Goal: Task Accomplishment & Management: Manage account settings

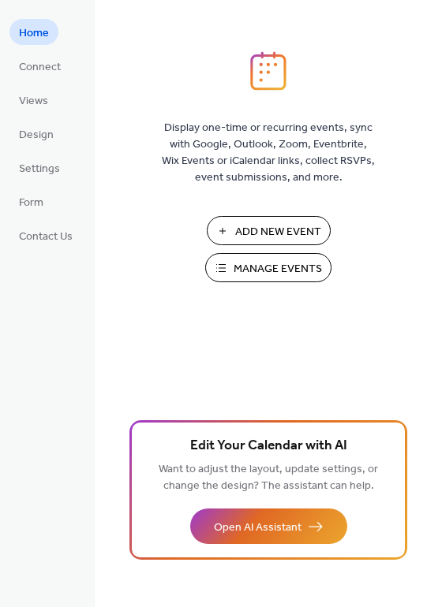
click at [273, 236] on span "Add New Event" at bounding box center [278, 232] width 86 height 17
click at [39, 136] on span "Design" at bounding box center [36, 135] width 35 height 17
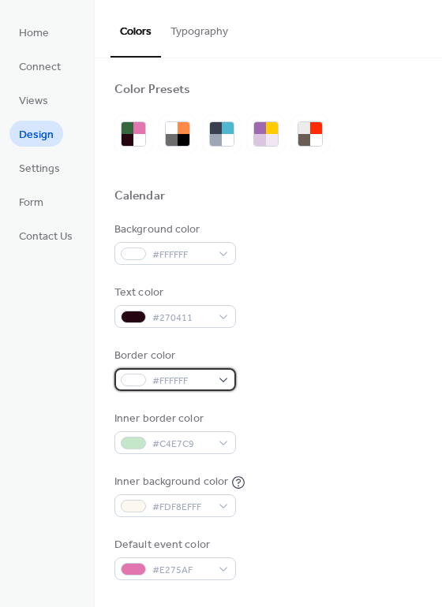
click at [135, 376] on div at bounding box center [133, 380] width 25 height 13
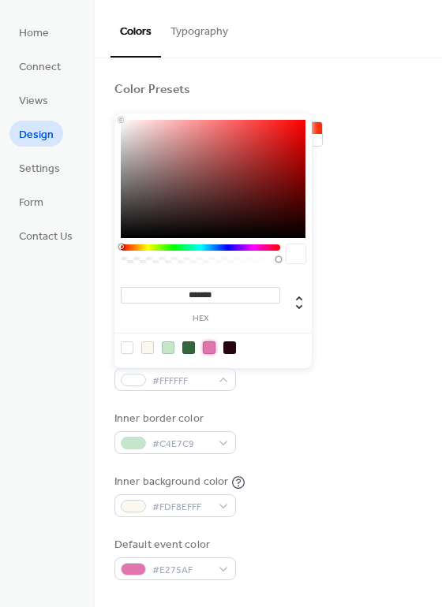
click at [207, 345] on div at bounding box center [209, 348] width 13 height 13
type input "*******"
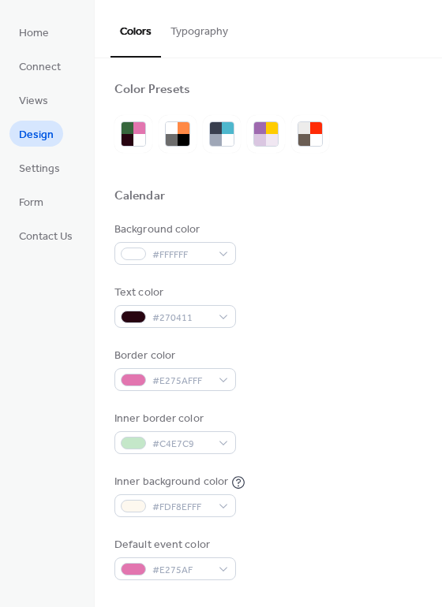
scroll to position [158, 0]
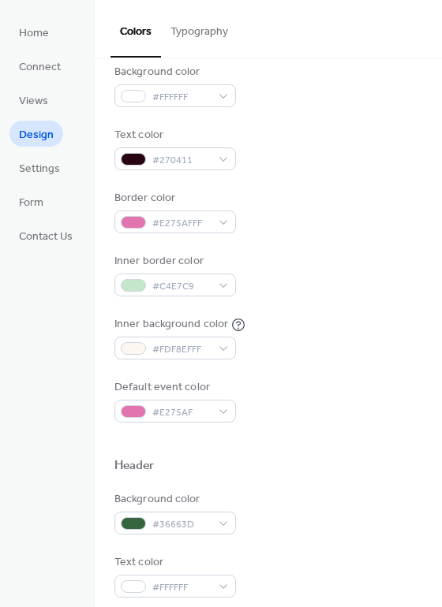
click at [133, 440] on div at bounding box center [268, 440] width 308 height 35
click at [136, 289] on div at bounding box center [133, 285] width 25 height 13
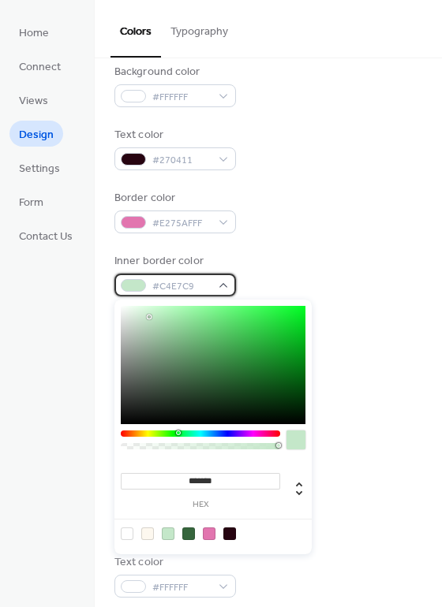
click at [139, 285] on div at bounding box center [133, 285] width 25 height 13
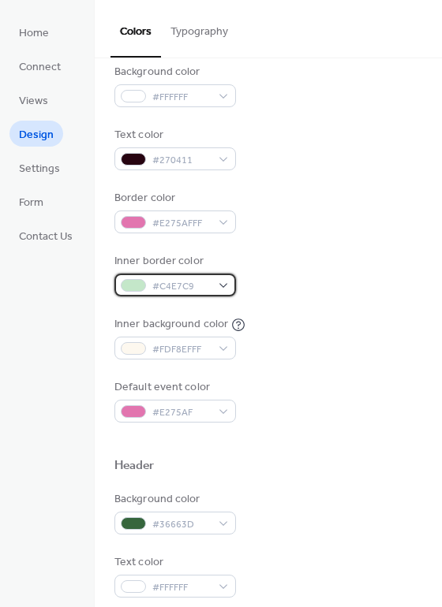
click at [222, 289] on div "#C4E7C9" at bounding box center [174, 285] width 121 height 23
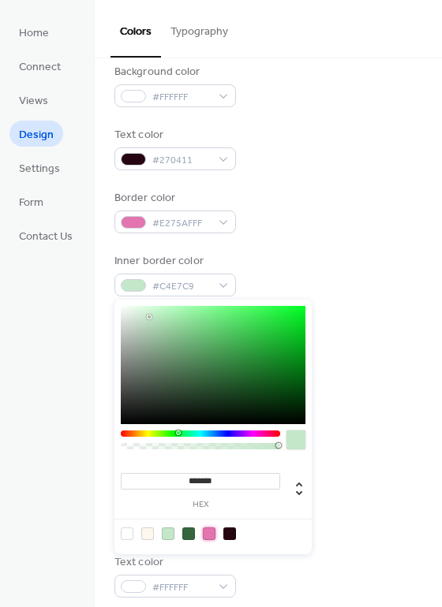
click at [209, 535] on div at bounding box center [209, 534] width 13 height 13
type input "*******"
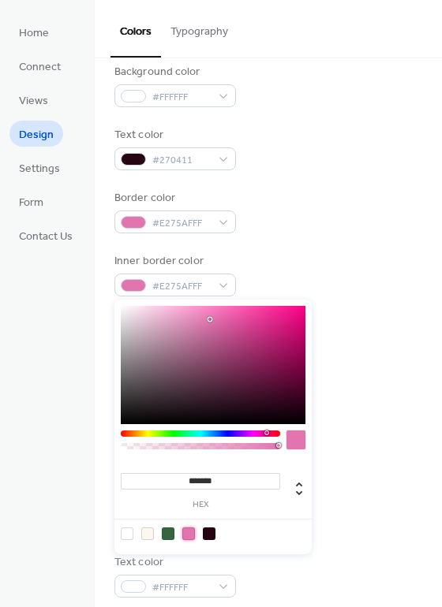
click at [342, 288] on div "Inner border color #E275AFFF" at bounding box center [268, 274] width 308 height 43
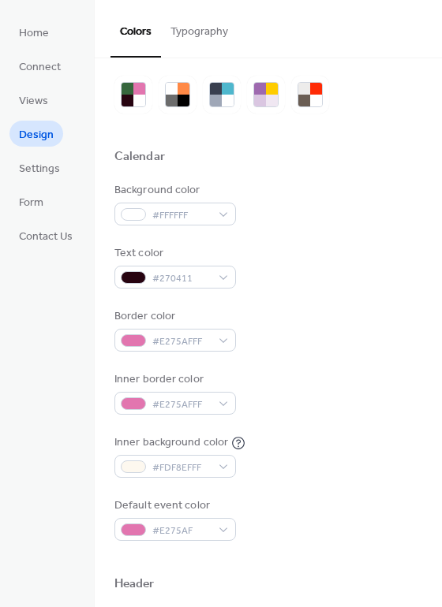
scroll to position [0, 0]
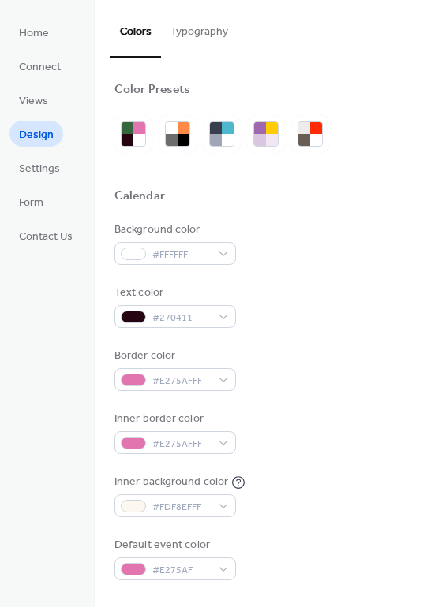
click at [208, 38] on button "Typography" at bounding box center [199, 28] width 77 height 56
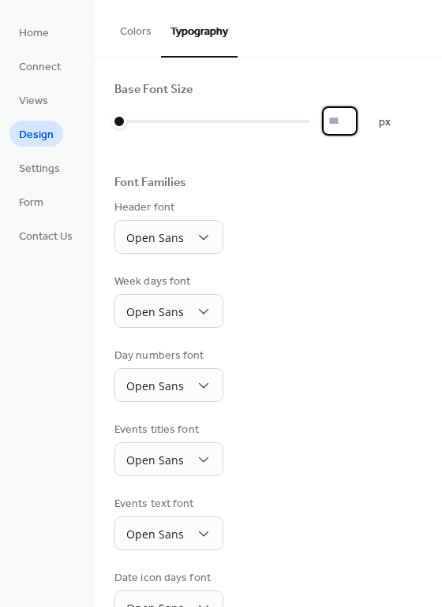
click at [339, 127] on input "*" at bounding box center [339, 120] width 35 height 29
type input "**"
click at [323, 173] on div "Base Font Size ** px Font Families Header font Open Sans Week days font Open Sa…" at bounding box center [268, 390] width 308 height 617
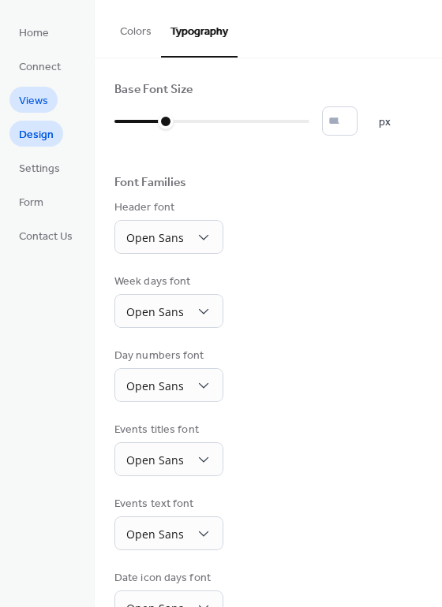
click at [39, 105] on span "Views" at bounding box center [33, 101] width 29 height 17
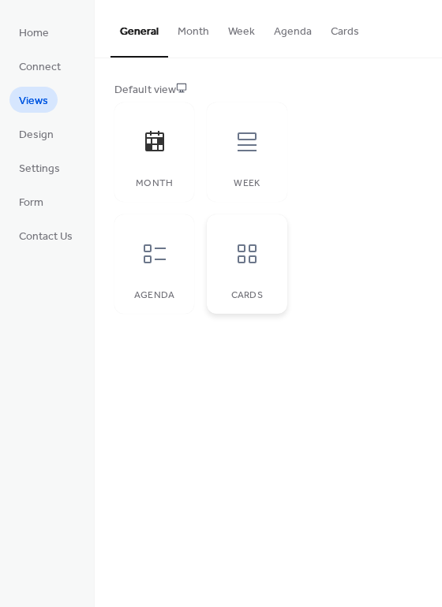
click at [246, 251] on icon at bounding box center [246, 253] width 25 height 25
click at [195, 41] on button "Month" at bounding box center [193, 28] width 50 height 56
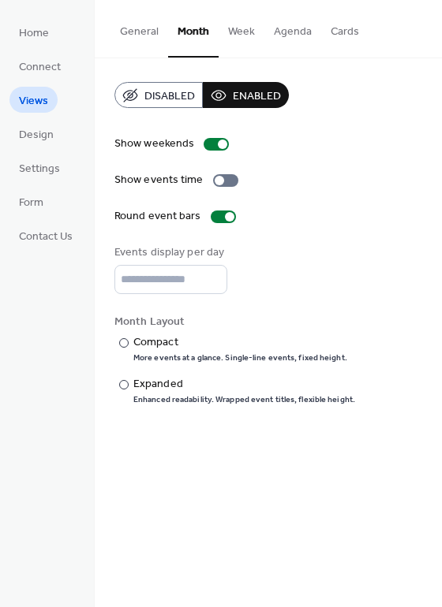
click at [332, 32] on button "Cards" at bounding box center [344, 28] width 47 height 56
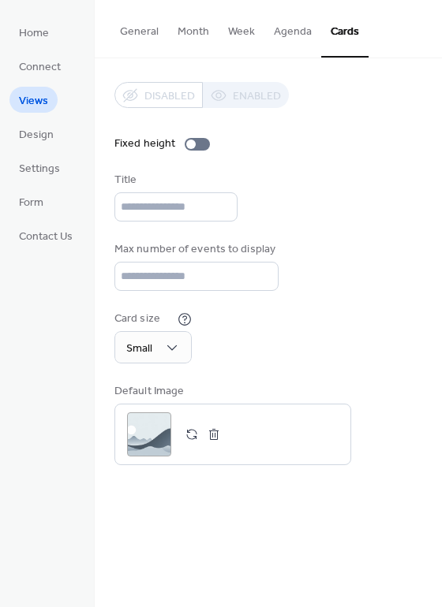
click at [297, 23] on button "Agenda" at bounding box center [292, 28] width 57 height 56
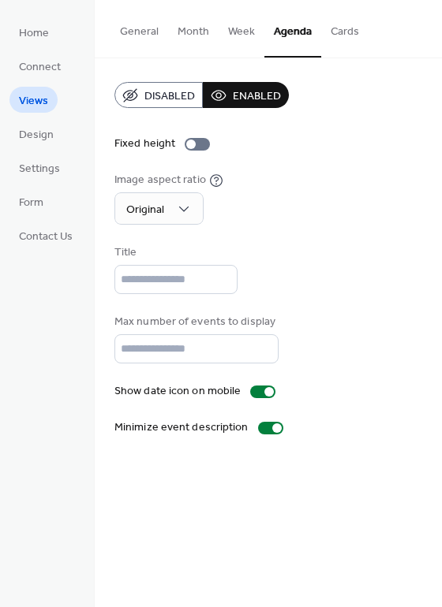
click at [230, 28] on button "Week" at bounding box center [241, 28] width 46 height 56
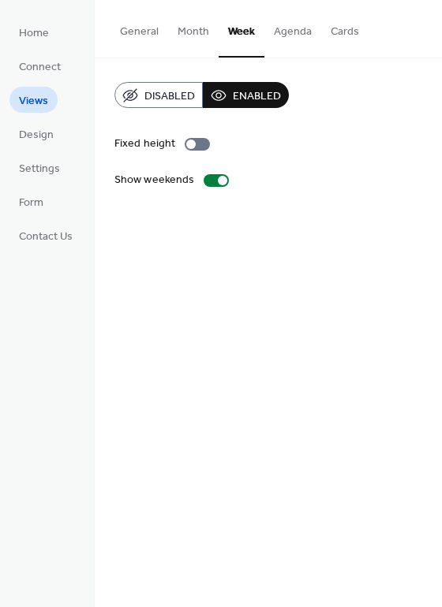
click at [150, 29] on button "General" at bounding box center [139, 28] width 58 height 56
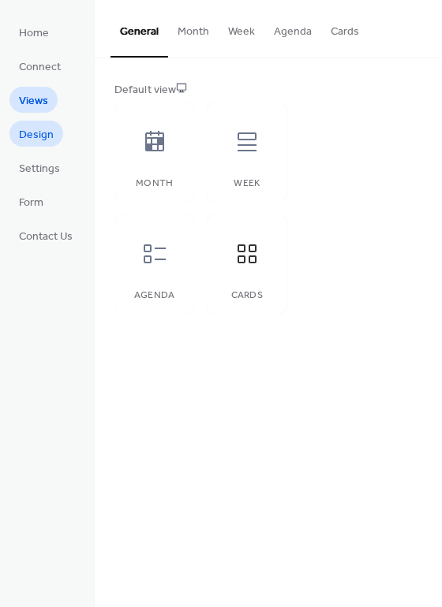
click at [38, 131] on span "Design" at bounding box center [36, 135] width 35 height 17
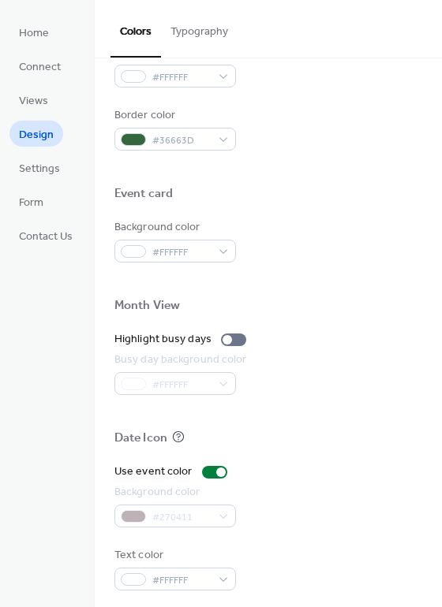
scroll to position [675, 0]
